Goal: Check status: Check status

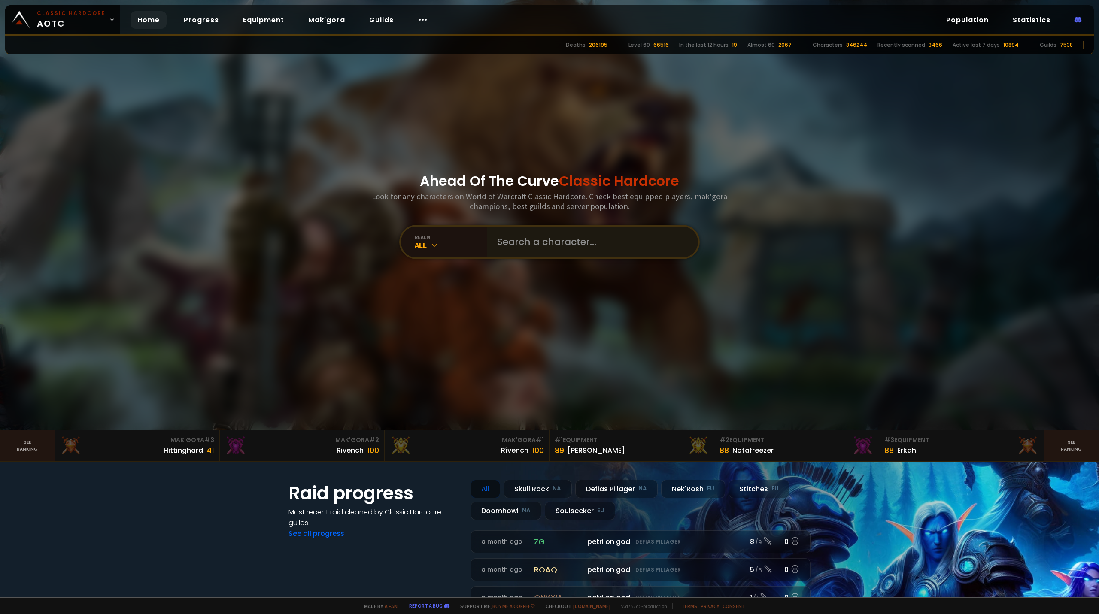
click at [578, 243] on input "text" at bounding box center [590, 242] width 196 height 31
type input "Donkeywhale"
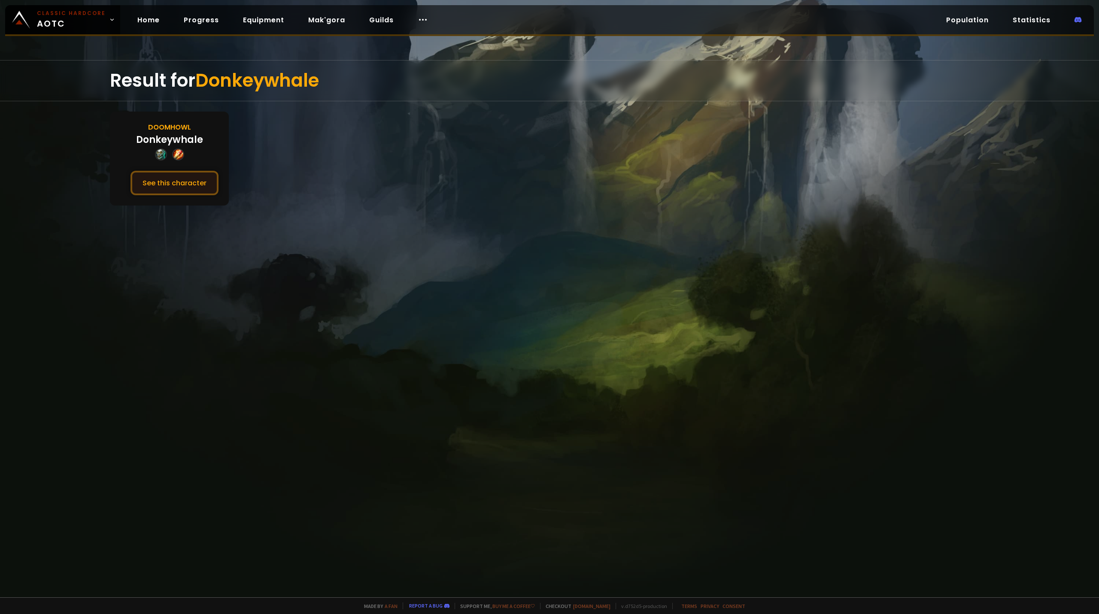
click at [181, 186] on button "See this character" at bounding box center [175, 183] width 88 height 24
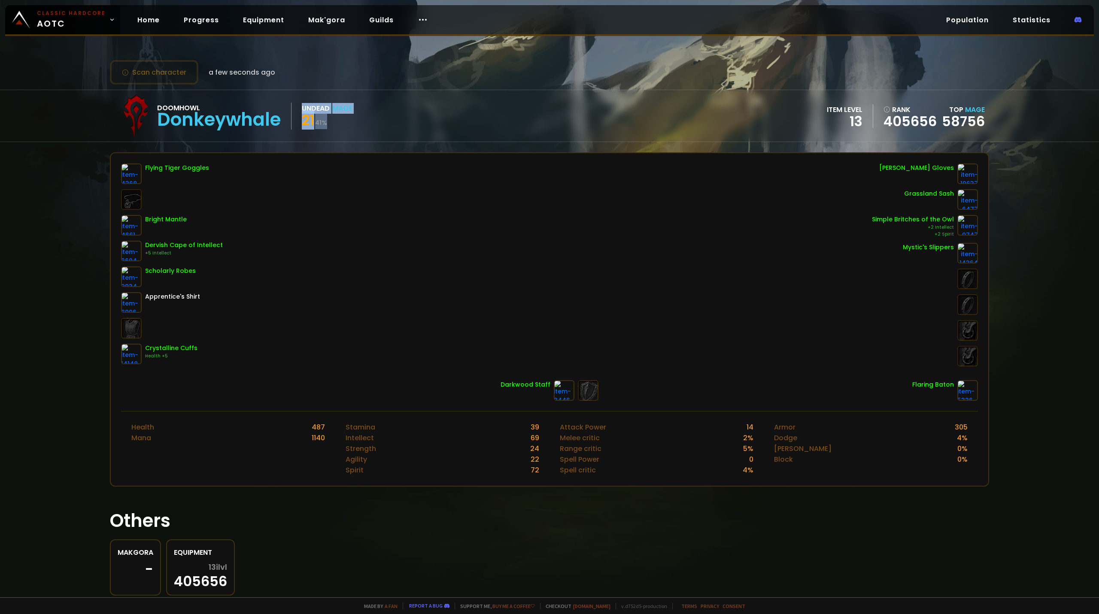
drag, startPoint x: 296, startPoint y: 122, endPoint x: 277, endPoint y: 122, distance: 19.3
click at [277, 122] on div "Doomhowl Donkeywhale Undead Mage 21 41 % item level 13 rank 405656 Top Mage 587…" at bounding box center [549, 116] width 879 height 52
click at [325, 124] on small "41 %" at bounding box center [321, 123] width 12 height 9
